Goal: Communication & Community: Ask a question

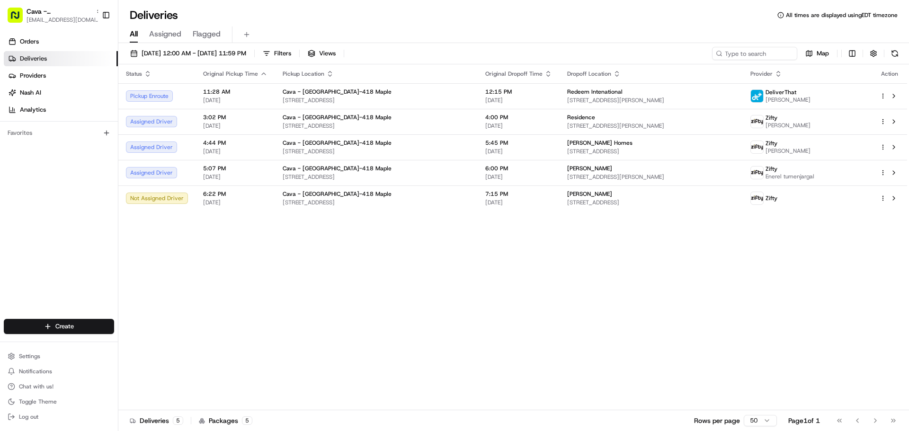
scroll to position [431, 0]
click at [471, 278] on div "Status Original Pickup Time Pickup Location Original Dropoff Time Dropoff Locat…" at bounding box center [512, 237] width 789 height 346
click at [323, 265] on div "Status Original Pickup Time Pickup Location Original Dropoff Time Dropoff Locat…" at bounding box center [512, 237] width 789 height 346
click at [32, 387] on span "Chat with us!" at bounding box center [36, 387] width 35 height 8
click at [41, 385] on span "Chat with us!" at bounding box center [36, 387] width 35 height 8
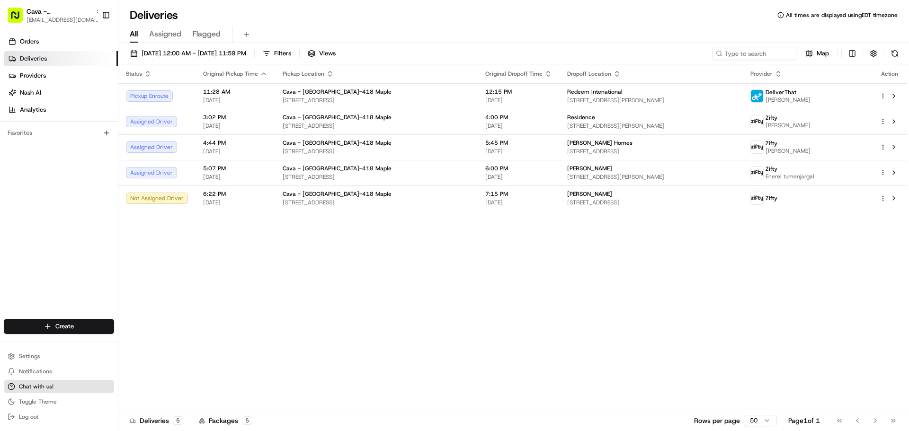
click at [41, 385] on span "Chat with us!" at bounding box center [36, 387] width 35 height 8
click at [40, 384] on span "Chat with us!" at bounding box center [36, 387] width 35 height 8
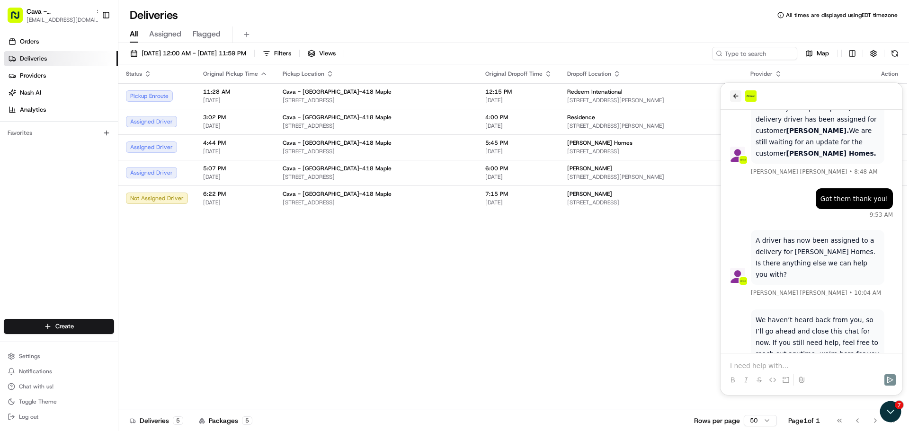
click at [734, 95] on icon "back" at bounding box center [736, 96] width 8 height 8
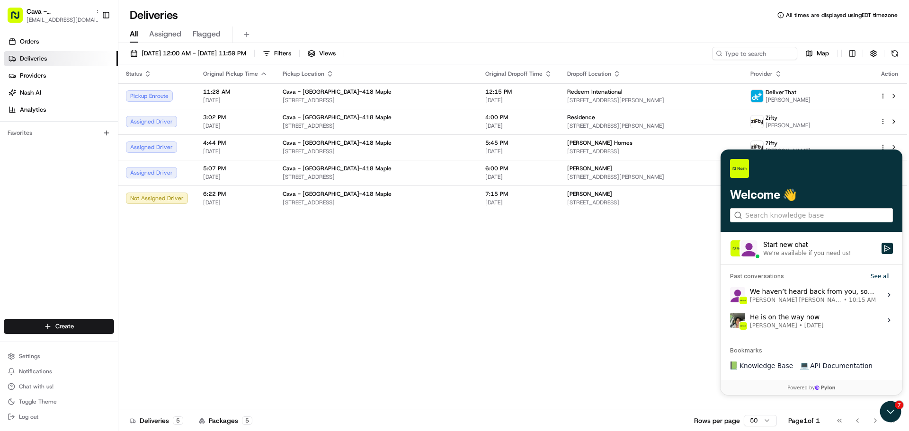
click at [700, 278] on div "Status Original Pickup Time Pickup Location Original Dropoff Time Dropoff Locat…" at bounding box center [512, 237] width 789 height 346
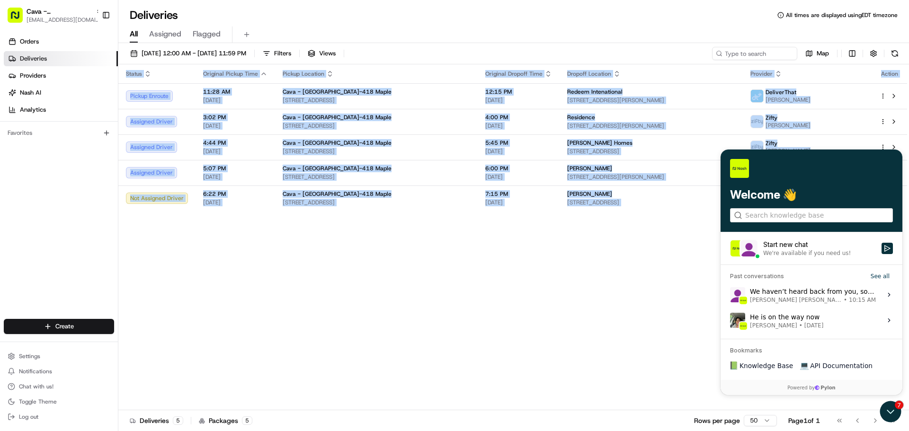
click at [701, 278] on div "Status Original Pickup Time Pickup Location Original Dropoff Time Dropoff Locat…" at bounding box center [512, 237] width 789 height 346
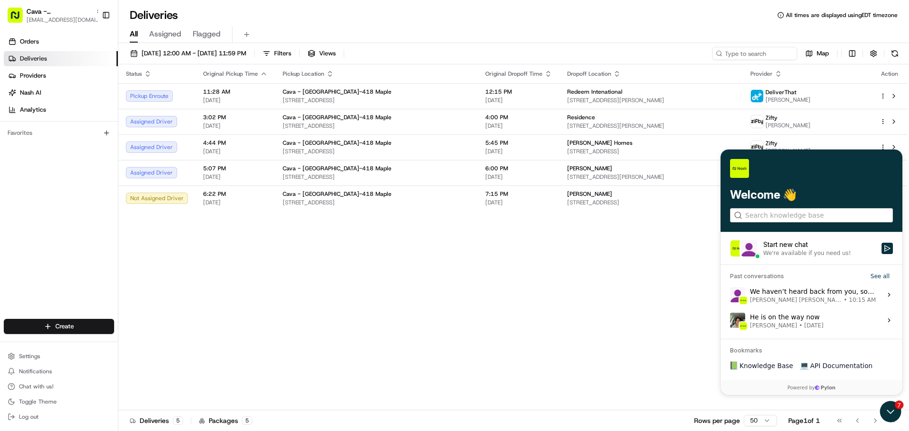
click at [690, 261] on div "Status Original Pickup Time Pickup Location Original Dropoff Time Dropoff Locat…" at bounding box center [512, 237] width 789 height 346
click at [891, 405] on icon "Open customer support" at bounding box center [891, 412] width 24 height 24
